Goal: Task Accomplishment & Management: Complete application form

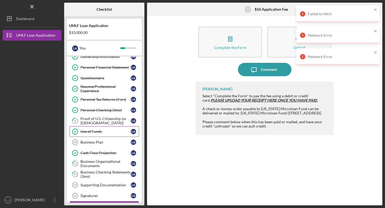
scroll to position [34, 0]
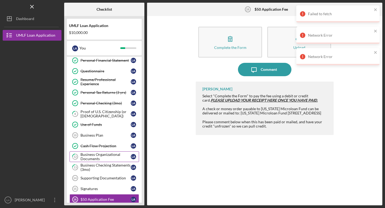
click at [92, 155] on div "Business Organizational Documents" at bounding box center [105, 156] width 50 height 9
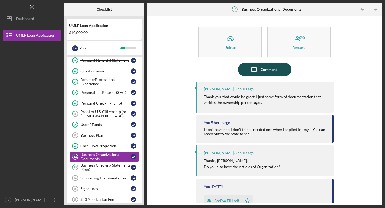
click at [266, 71] on div "Comment" at bounding box center [268, 69] width 16 height 13
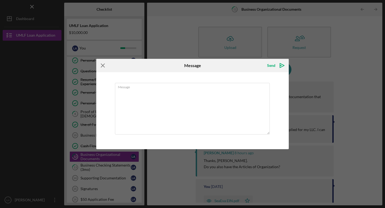
click at [104, 66] on icon "Icon/Menu Close" at bounding box center [102, 65] width 13 height 13
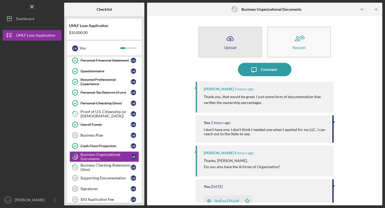
click at [230, 45] on icon "Icon/Upload" at bounding box center [229, 38] width 13 height 13
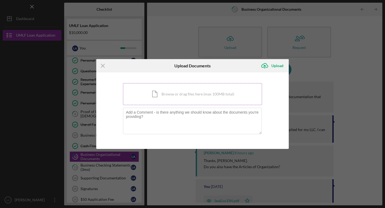
click at [177, 98] on div "Icon/Document Browse or drag files here (max 100MB total) Tap to choose files o…" at bounding box center [192, 94] width 139 height 22
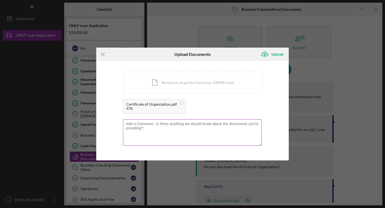
click at [160, 127] on textarea at bounding box center [192, 132] width 139 height 26
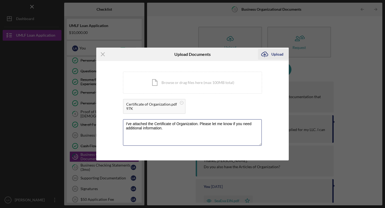
type textarea "I've attached the Certificate of Organization. Please let me know if you need a…"
click at [277, 55] on div "Upload" at bounding box center [277, 54] width 12 height 11
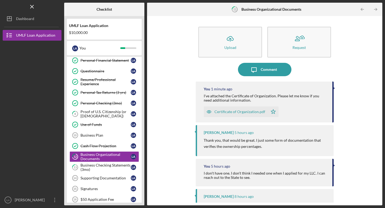
click at [229, 112] on div "Certificate of Organization.pdf" at bounding box center [239, 111] width 51 height 4
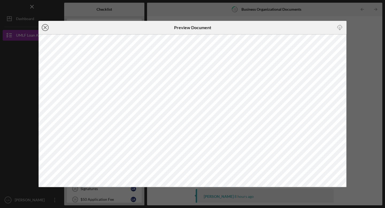
click at [46, 29] on icon "Icon/Close" at bounding box center [44, 27] width 13 height 13
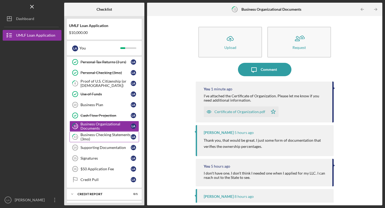
scroll to position [72, 0]
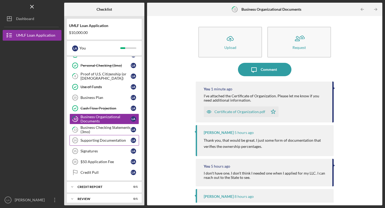
click at [96, 142] on div "Supporting Documentation" at bounding box center [105, 140] width 50 height 4
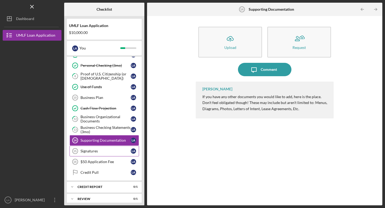
click at [93, 152] on div "Signatures" at bounding box center [105, 151] width 50 height 4
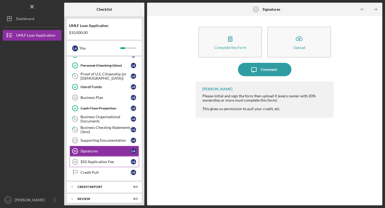
click at [92, 159] on link "$50 Application Fee 16 $50 Application Fee L A" at bounding box center [103, 161] width 69 height 11
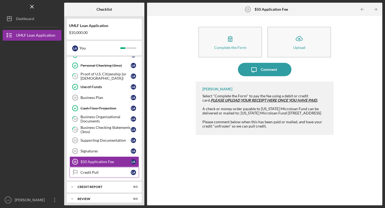
click at [89, 170] on div "Credit Pull" at bounding box center [105, 172] width 50 height 4
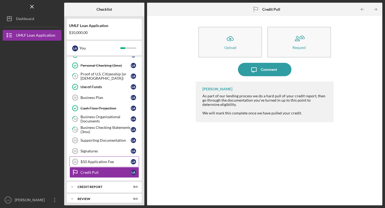
click at [91, 164] on link "$50 Application Fee 16 $50 Application Fee L A" at bounding box center [103, 161] width 69 height 11
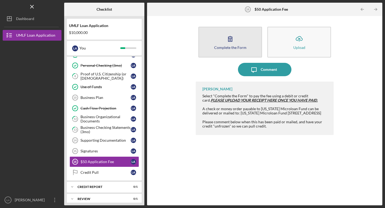
click at [230, 43] on icon "button" at bounding box center [229, 38] width 13 height 13
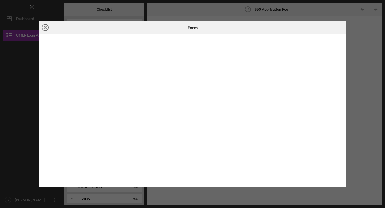
click at [45, 27] on line at bounding box center [45, 27] width 3 height 3
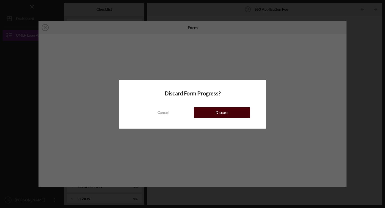
click at [215, 115] on button "Discard" at bounding box center [222, 112] width 56 height 11
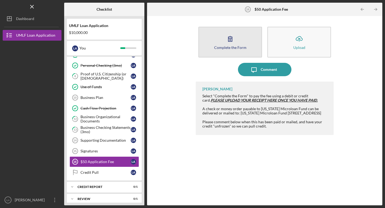
click at [236, 41] on button "Complete the Form Form" at bounding box center [230, 42] width 64 height 31
